Goal: Task Accomplishment & Management: Complete application form

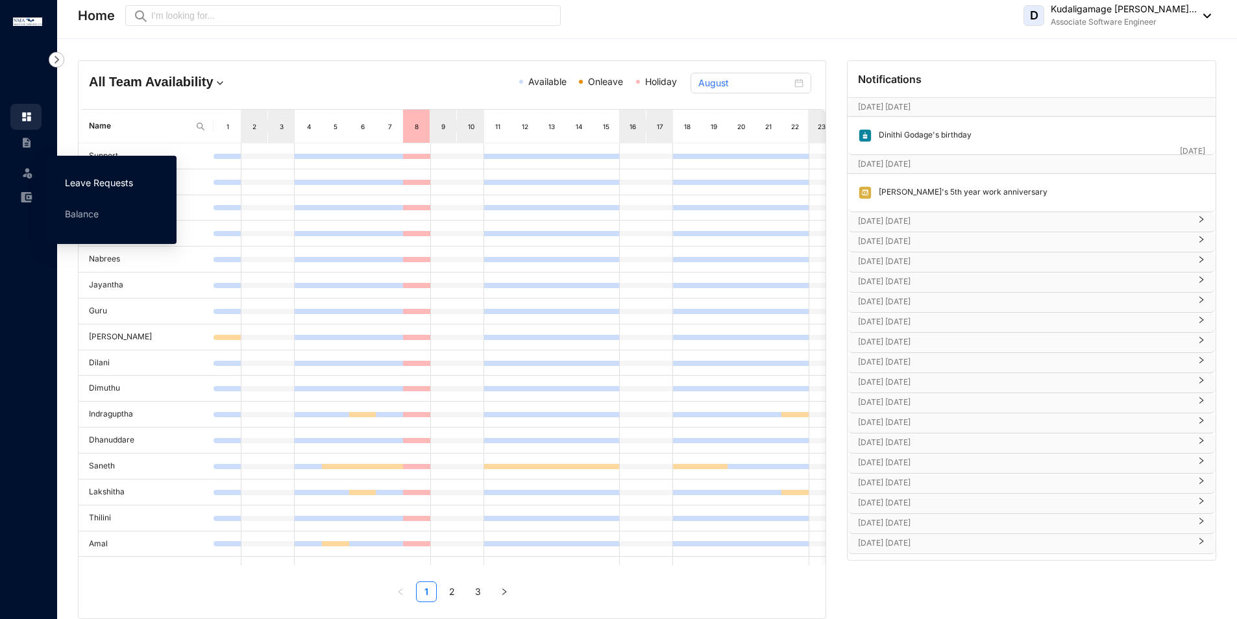
click at [76, 182] on link "Leave Requests" at bounding box center [99, 182] width 68 height 11
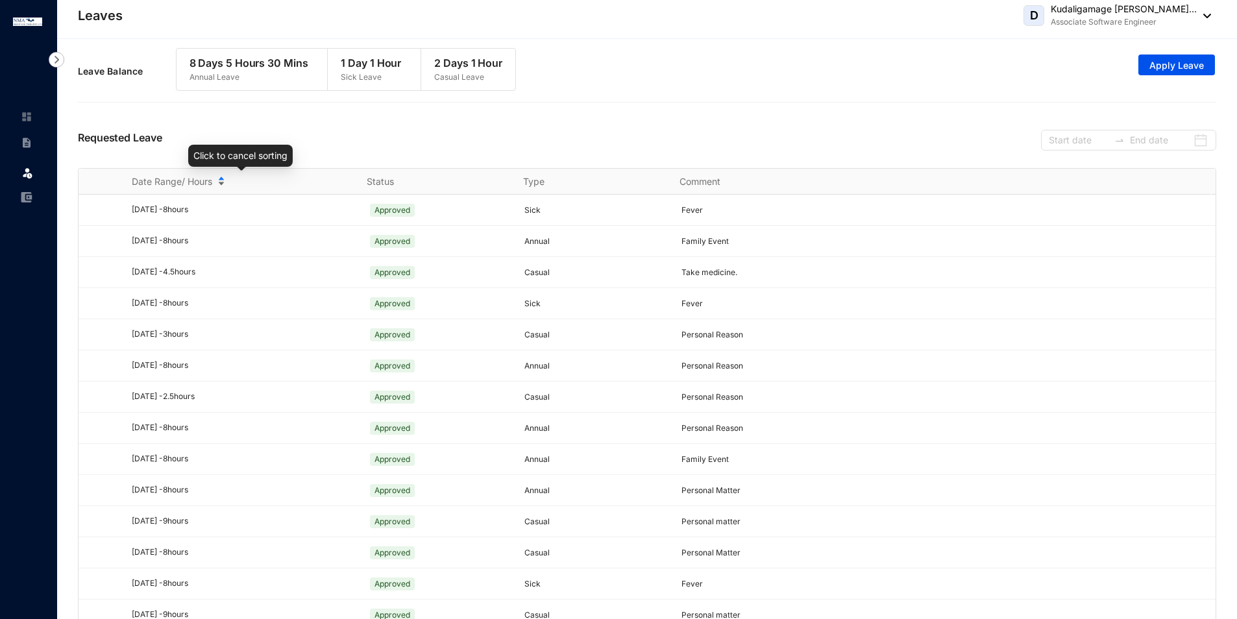
click at [219, 181] on div "Date Range/ Hours" at bounding box center [241, 182] width 219 height 14
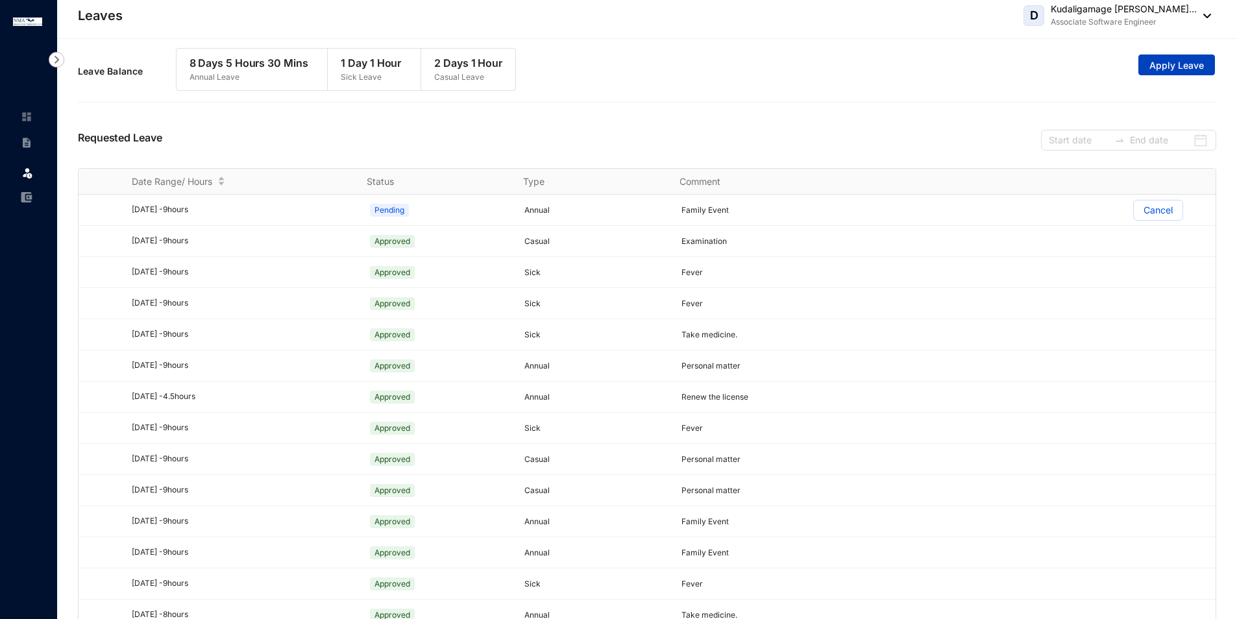
click at [1191, 69] on span "Apply Leave" at bounding box center [1177, 65] width 55 height 13
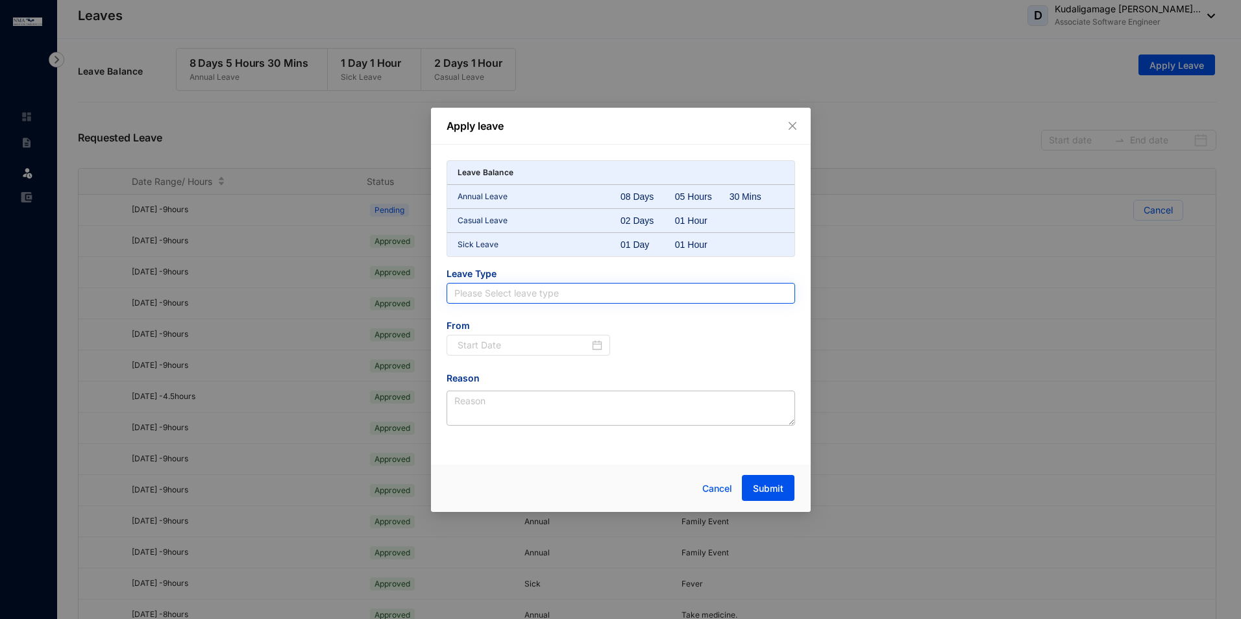
click at [748, 300] on input "search" at bounding box center [620, 293] width 333 height 19
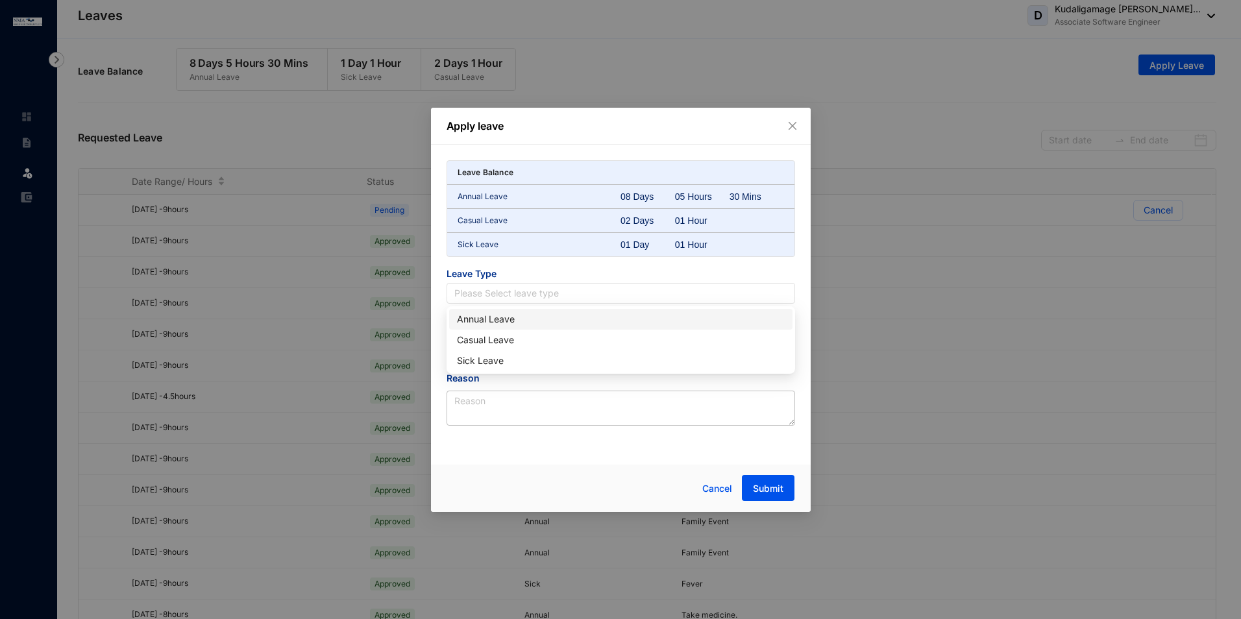
click at [717, 325] on div "Annual Leave" at bounding box center [621, 319] width 328 height 14
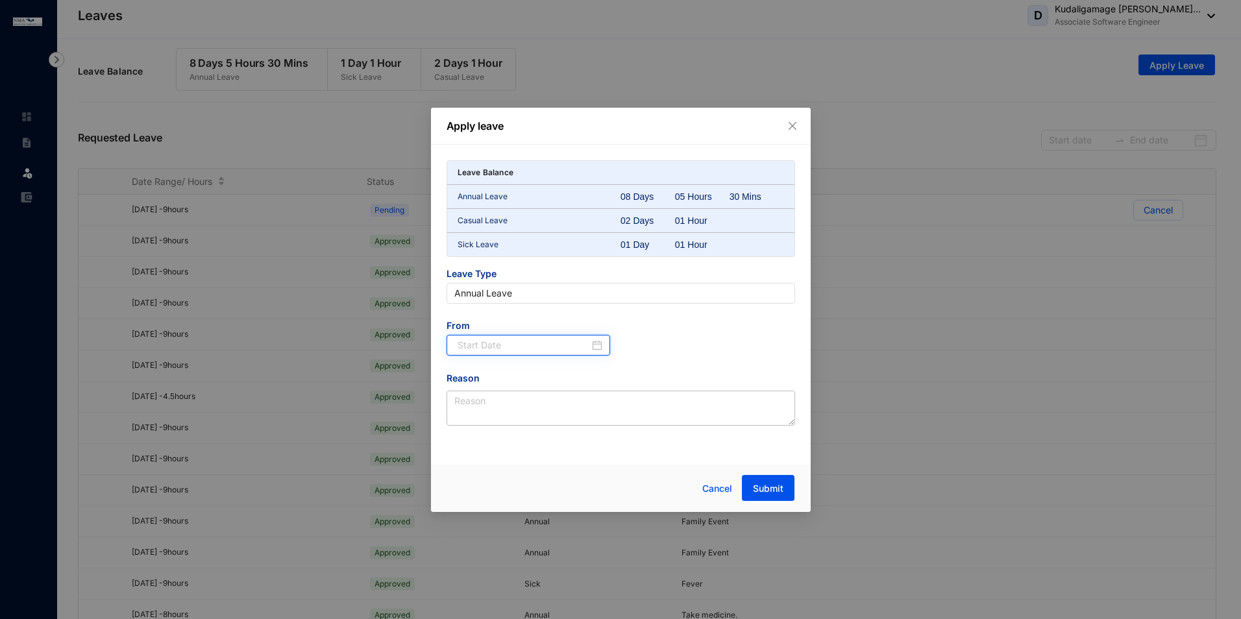
click at [575, 345] on input at bounding box center [524, 345] width 132 height 14
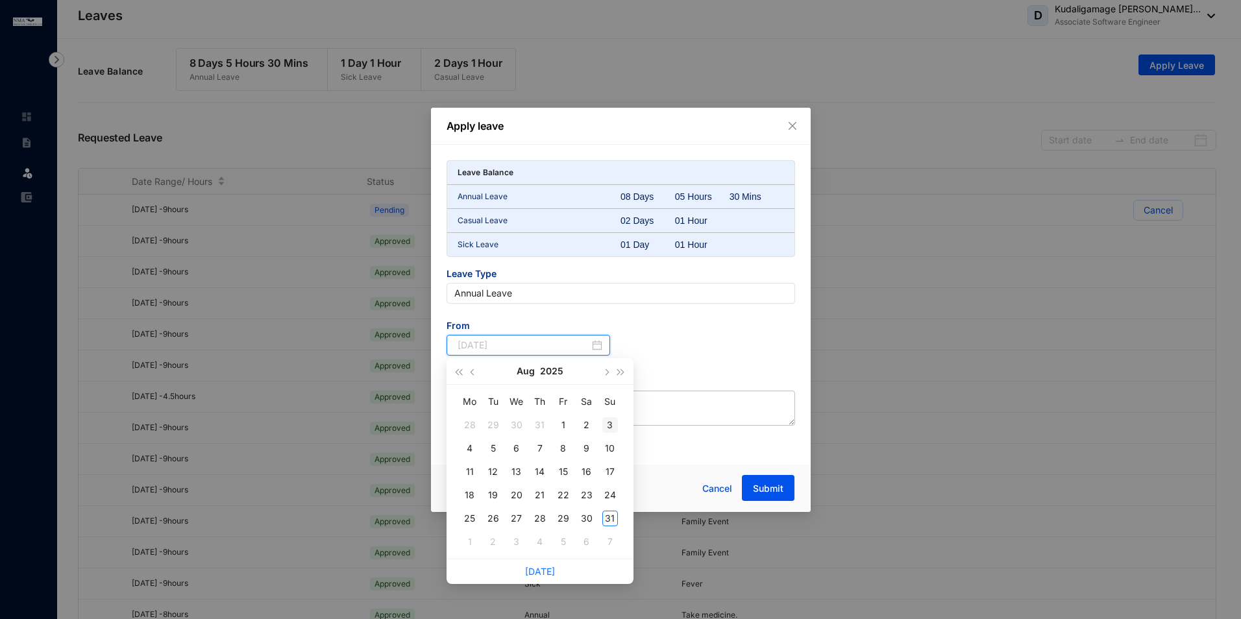
type input "[DATE]"
click at [608, 369] on button "button" at bounding box center [606, 371] width 14 height 26
type input "[DATE]"
click at [537, 426] on div "4" at bounding box center [540, 425] width 16 height 16
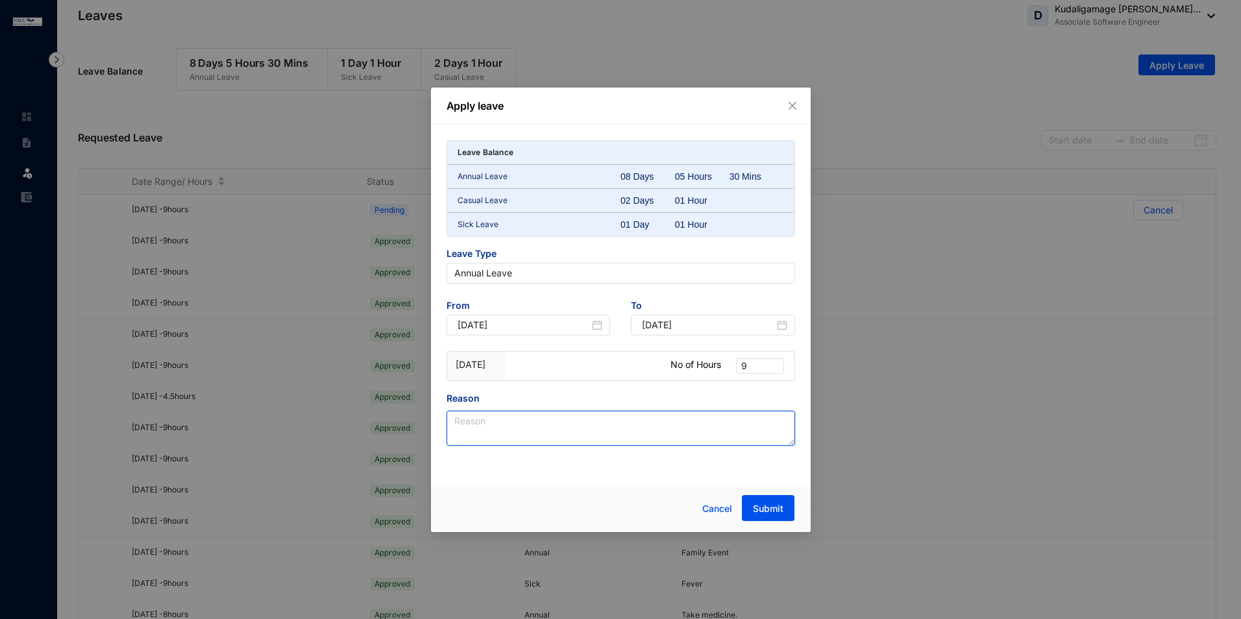
click at [537, 426] on textarea "Reason" at bounding box center [621, 428] width 349 height 35
type textarea "[PERSON_NAME]'s Wedding"
click at [765, 506] on span "Submit" at bounding box center [768, 508] width 31 height 13
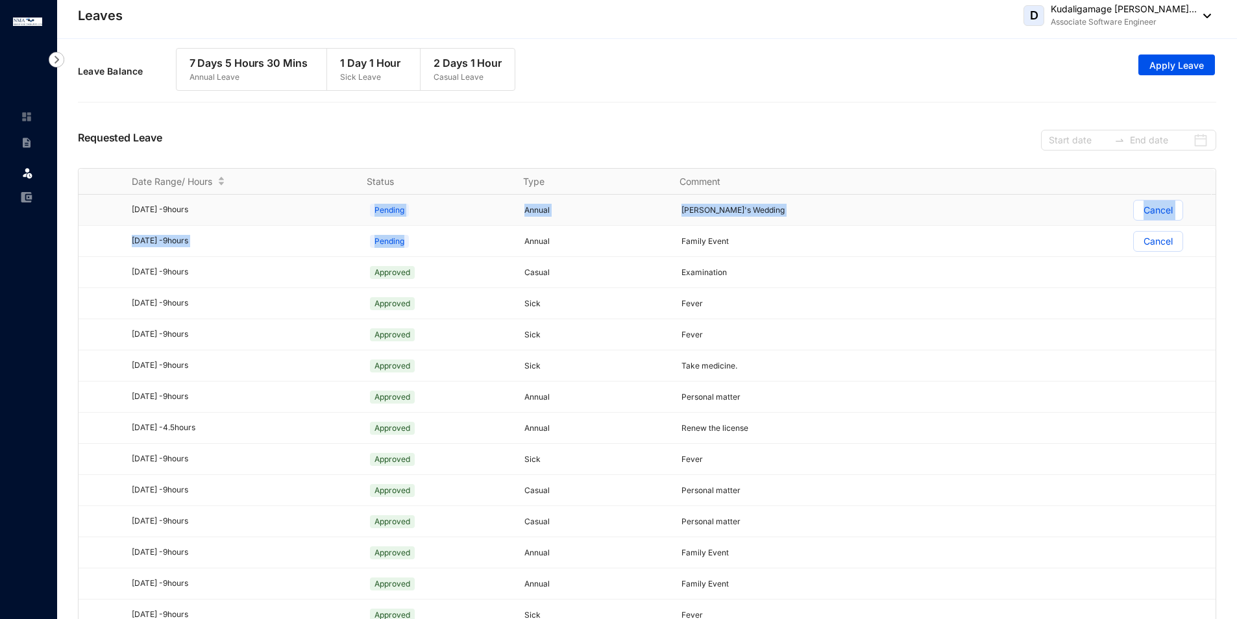
drag, startPoint x: 424, startPoint y: 246, endPoint x: 368, endPoint y: 211, distance: 65.9
drag, startPoint x: 368, startPoint y: 211, endPoint x: 430, endPoint y: 242, distance: 69.1
click at [430, 242] on div "Pending" at bounding box center [438, 241] width 142 height 21
